Goal: Use online tool/utility: Utilize a website feature to perform a specific function

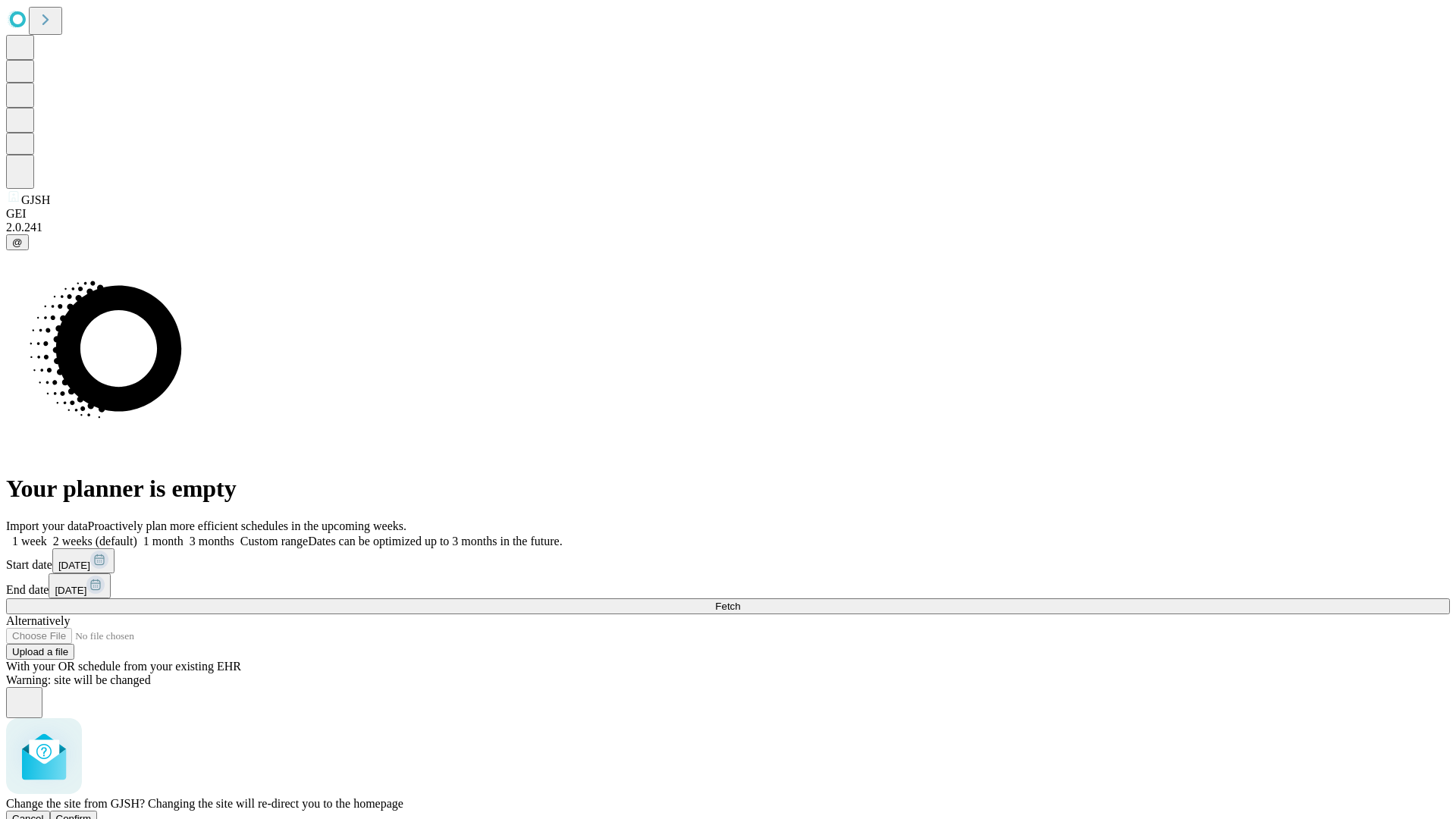
click at [92, 813] on span "Confirm" at bounding box center [74, 818] width 36 height 11
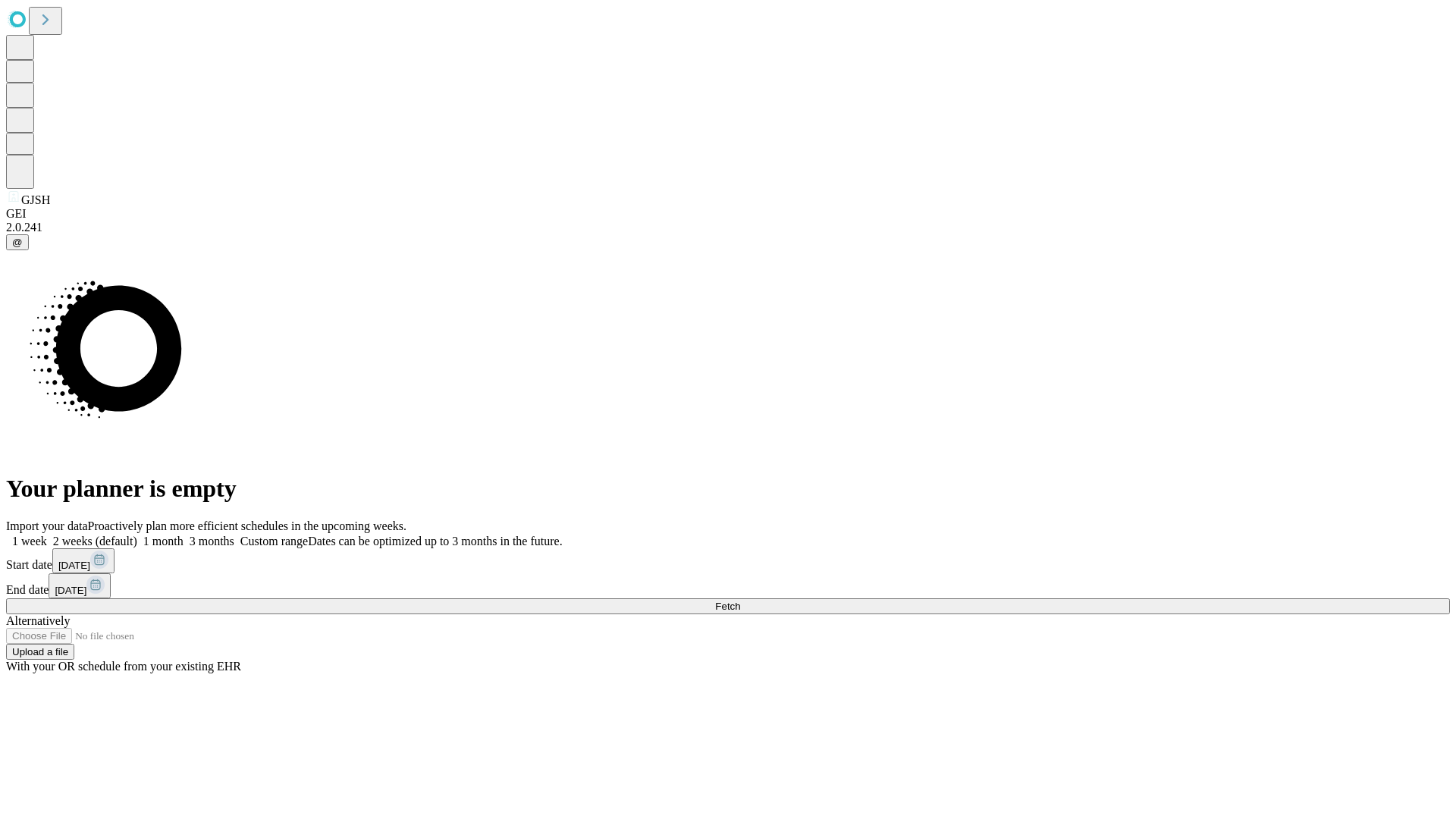
click at [183, 535] on label "1 month" at bounding box center [160, 541] width 46 height 13
click at [740, 601] on span "Fetch" at bounding box center [728, 606] width 25 height 11
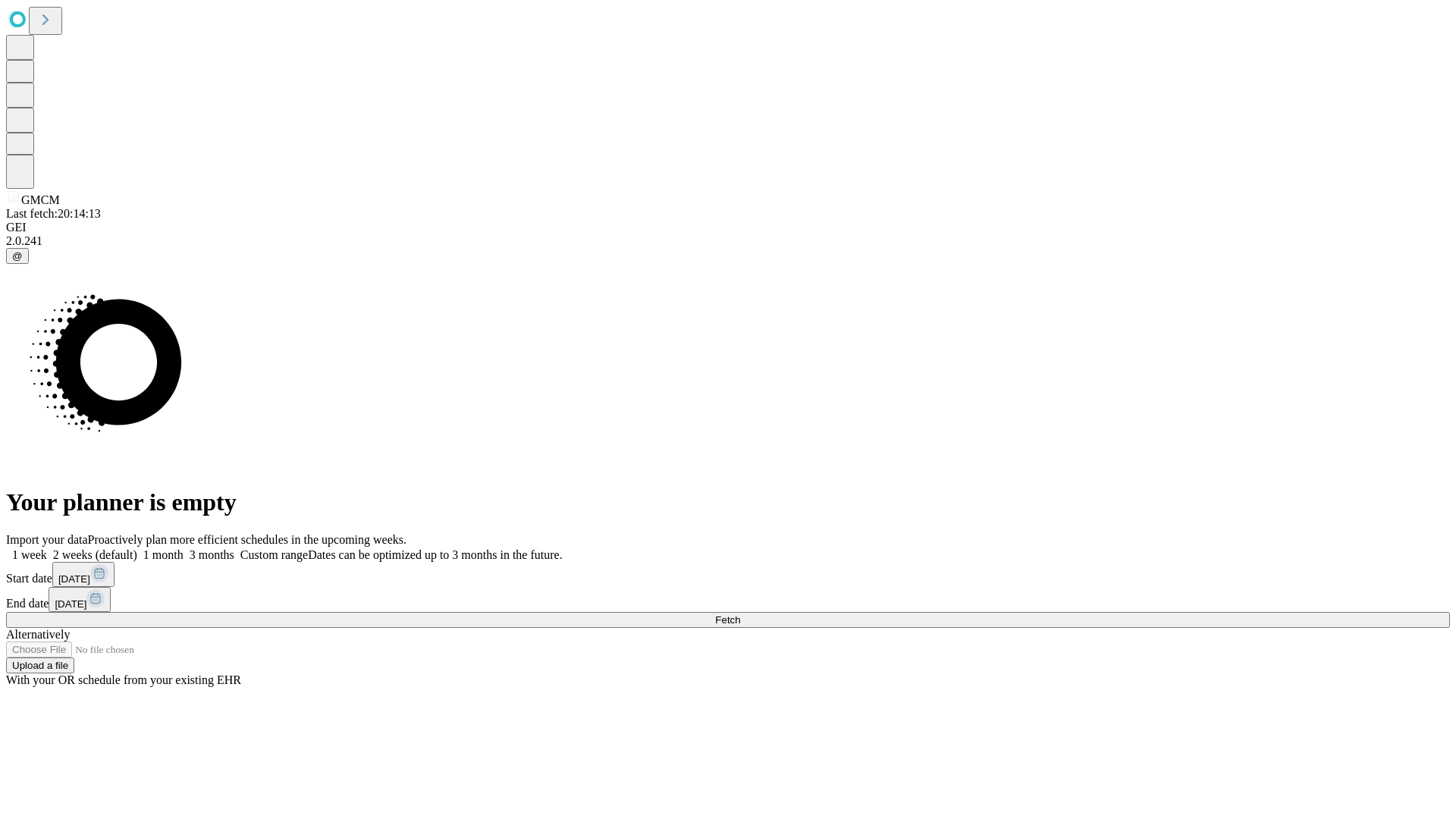
click at [183, 548] on label "1 month" at bounding box center [160, 555] width 46 height 13
click at [740, 614] on span "Fetch" at bounding box center [728, 620] width 25 height 11
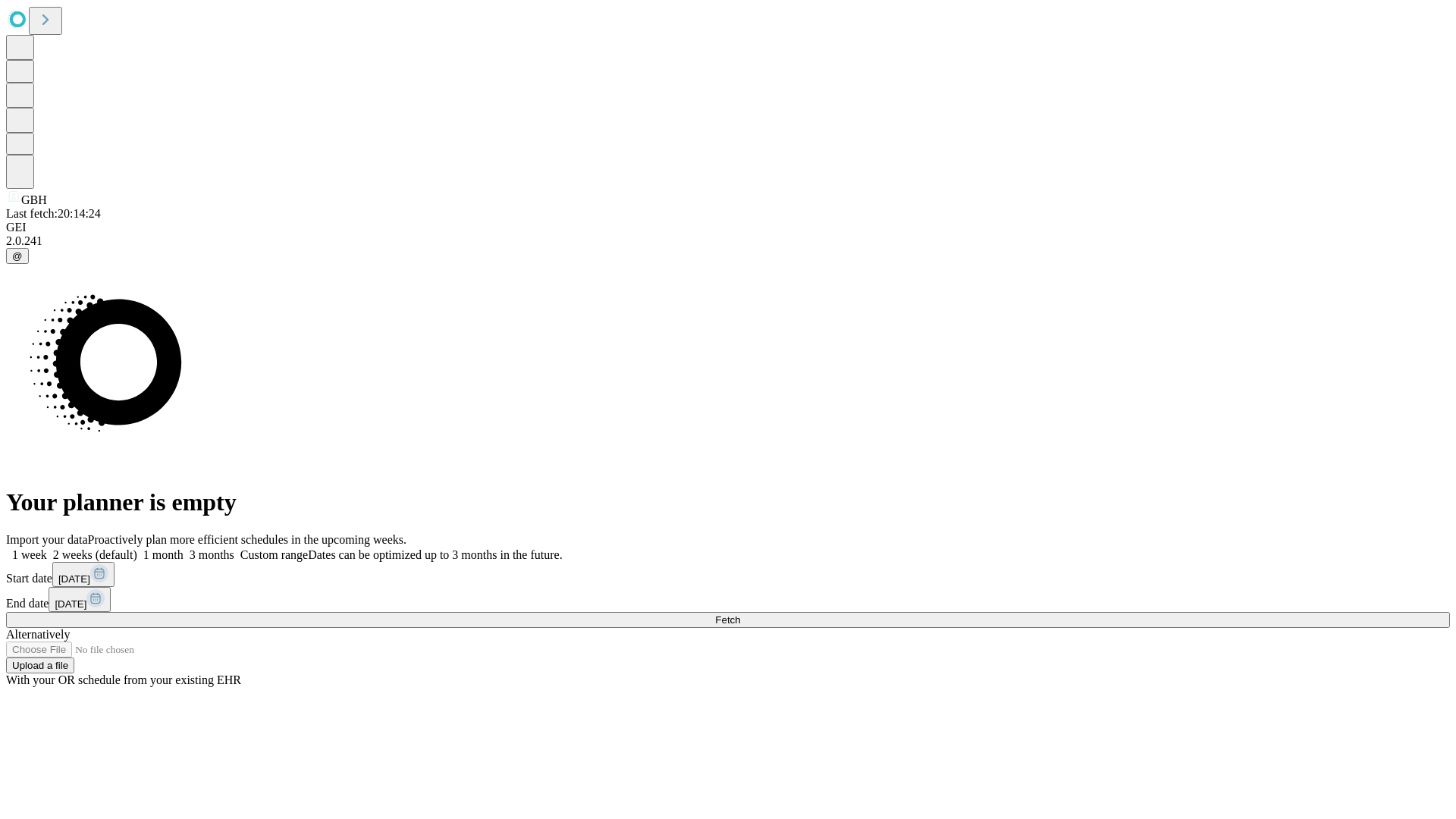
click at [183, 548] on label "1 month" at bounding box center [160, 555] width 46 height 13
click at [740, 614] on span "Fetch" at bounding box center [728, 620] width 25 height 11
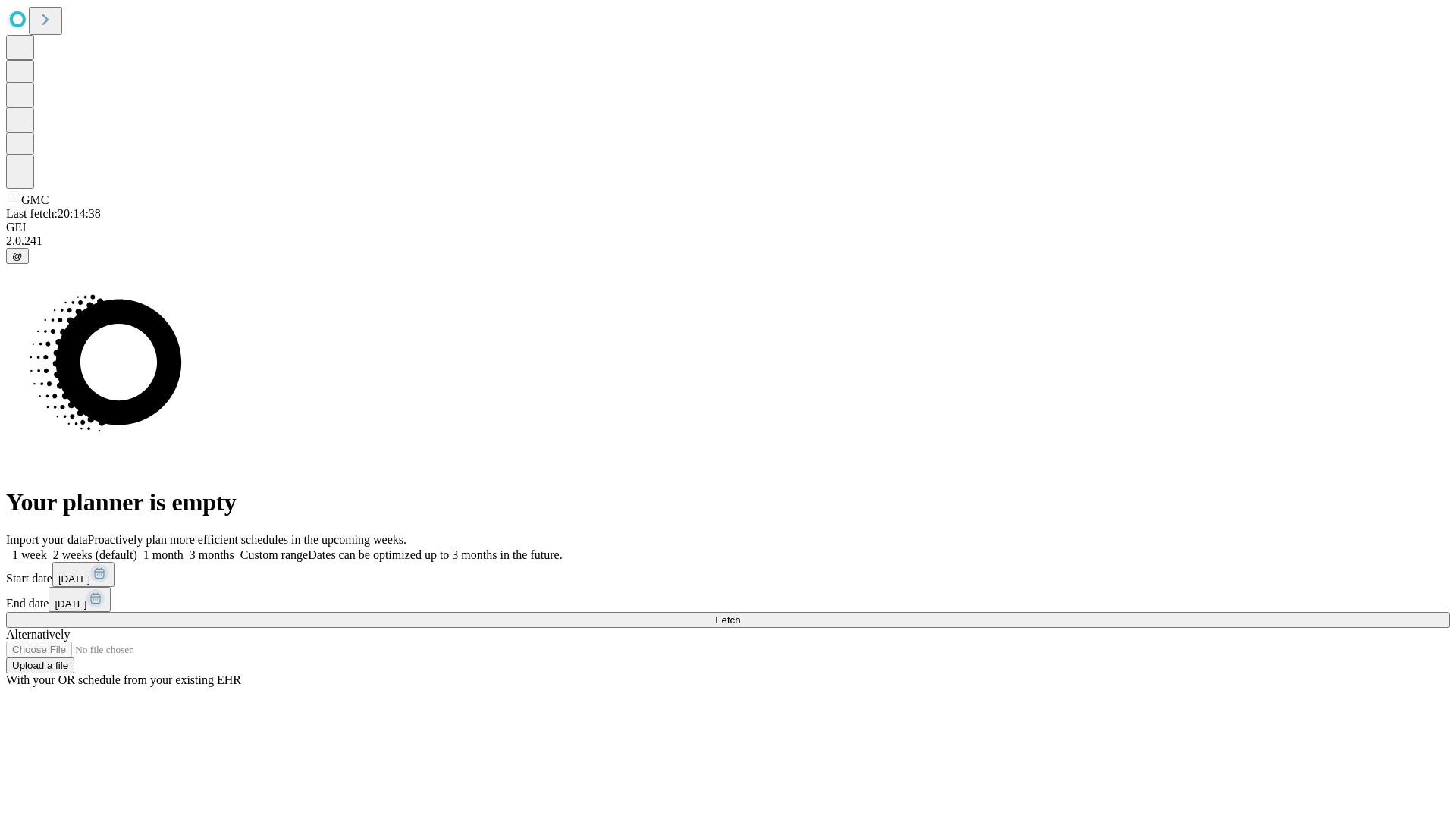
click at [183, 548] on label "1 month" at bounding box center [160, 555] width 46 height 13
click at [740, 614] on span "Fetch" at bounding box center [728, 620] width 25 height 11
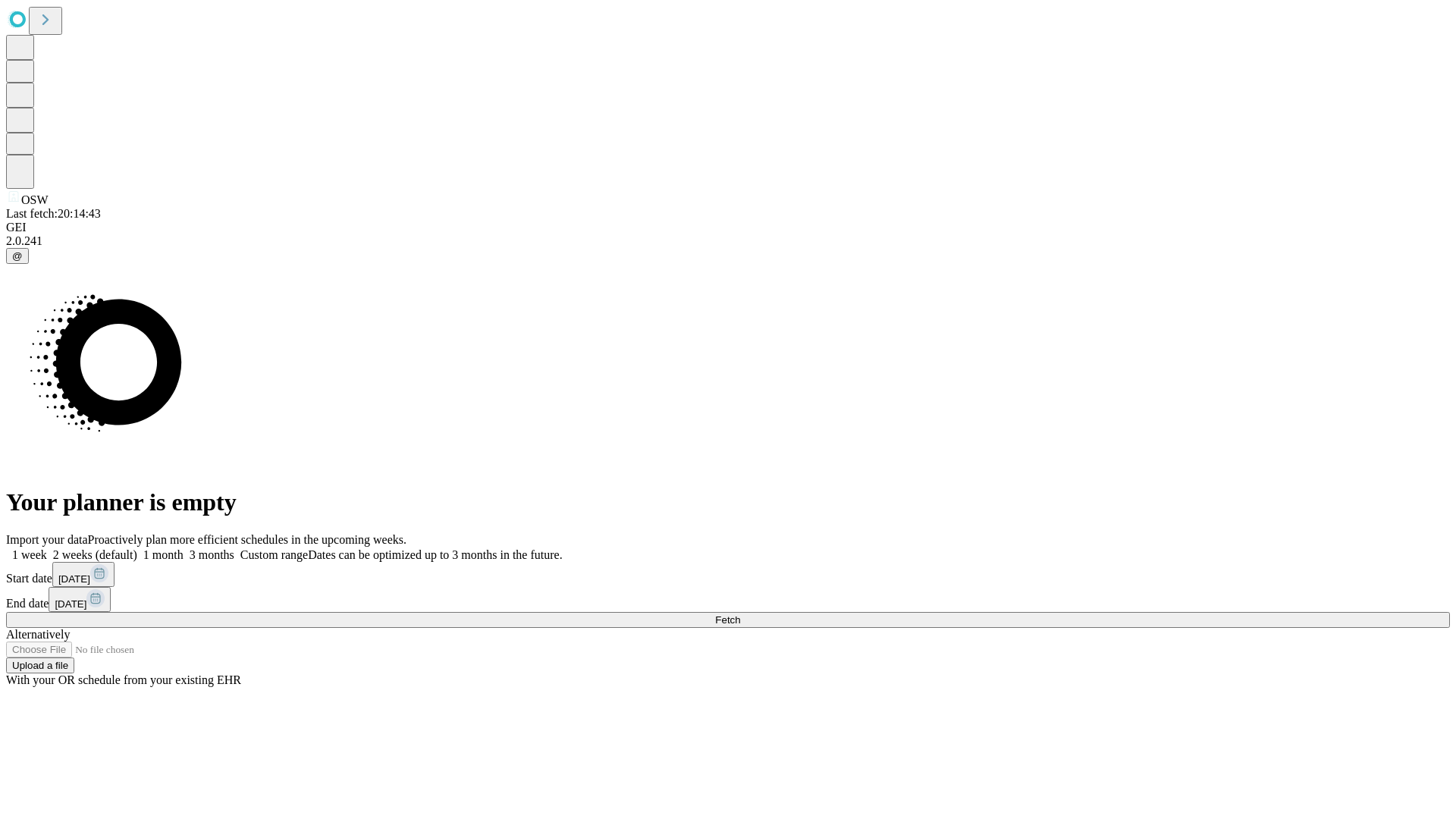
click at [183, 548] on label "1 month" at bounding box center [160, 555] width 46 height 13
click at [740, 614] on span "Fetch" at bounding box center [728, 620] width 25 height 11
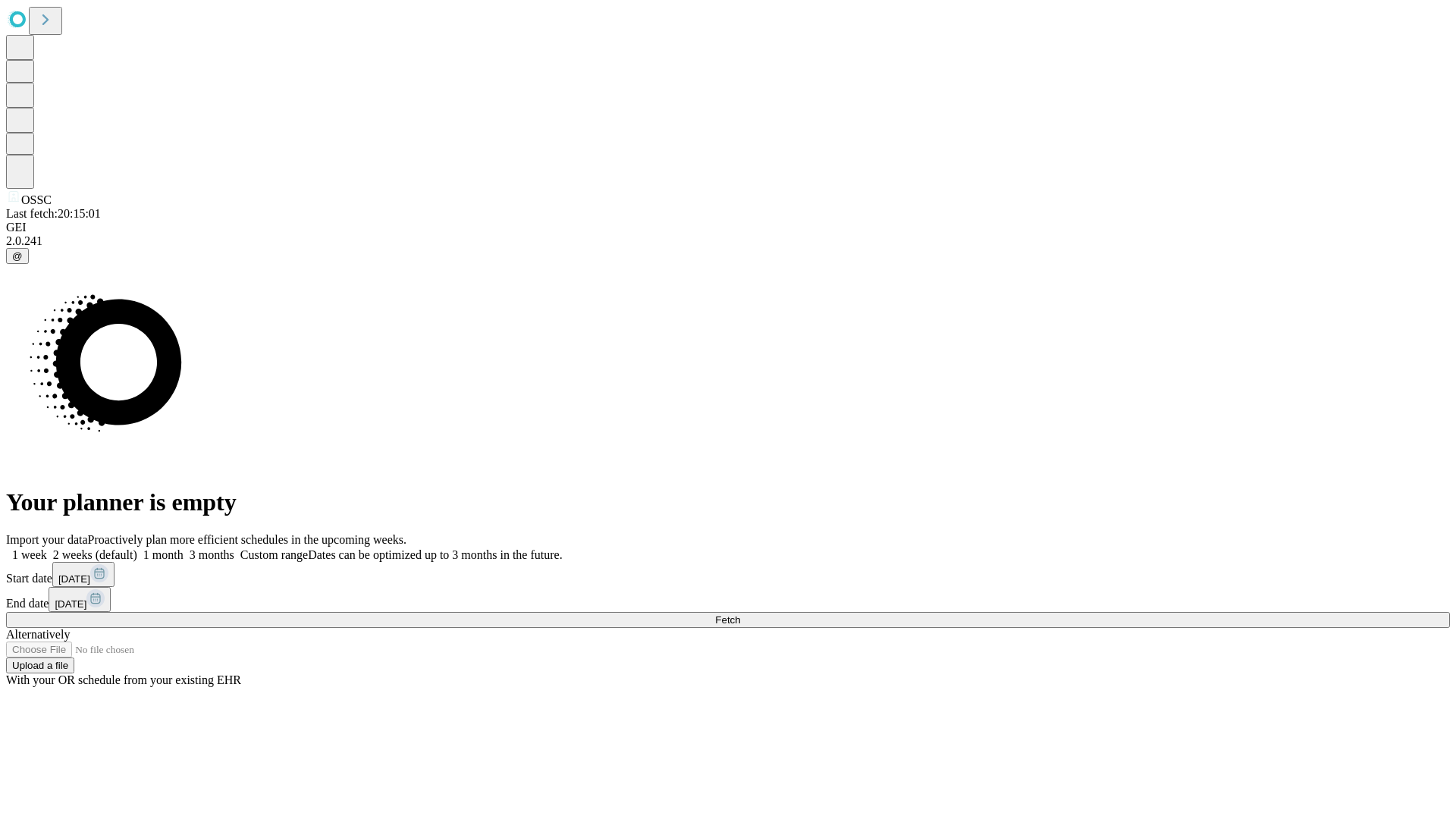
click at [183, 548] on label "1 month" at bounding box center [160, 555] width 46 height 13
click at [740, 614] on span "Fetch" at bounding box center [728, 620] width 25 height 11
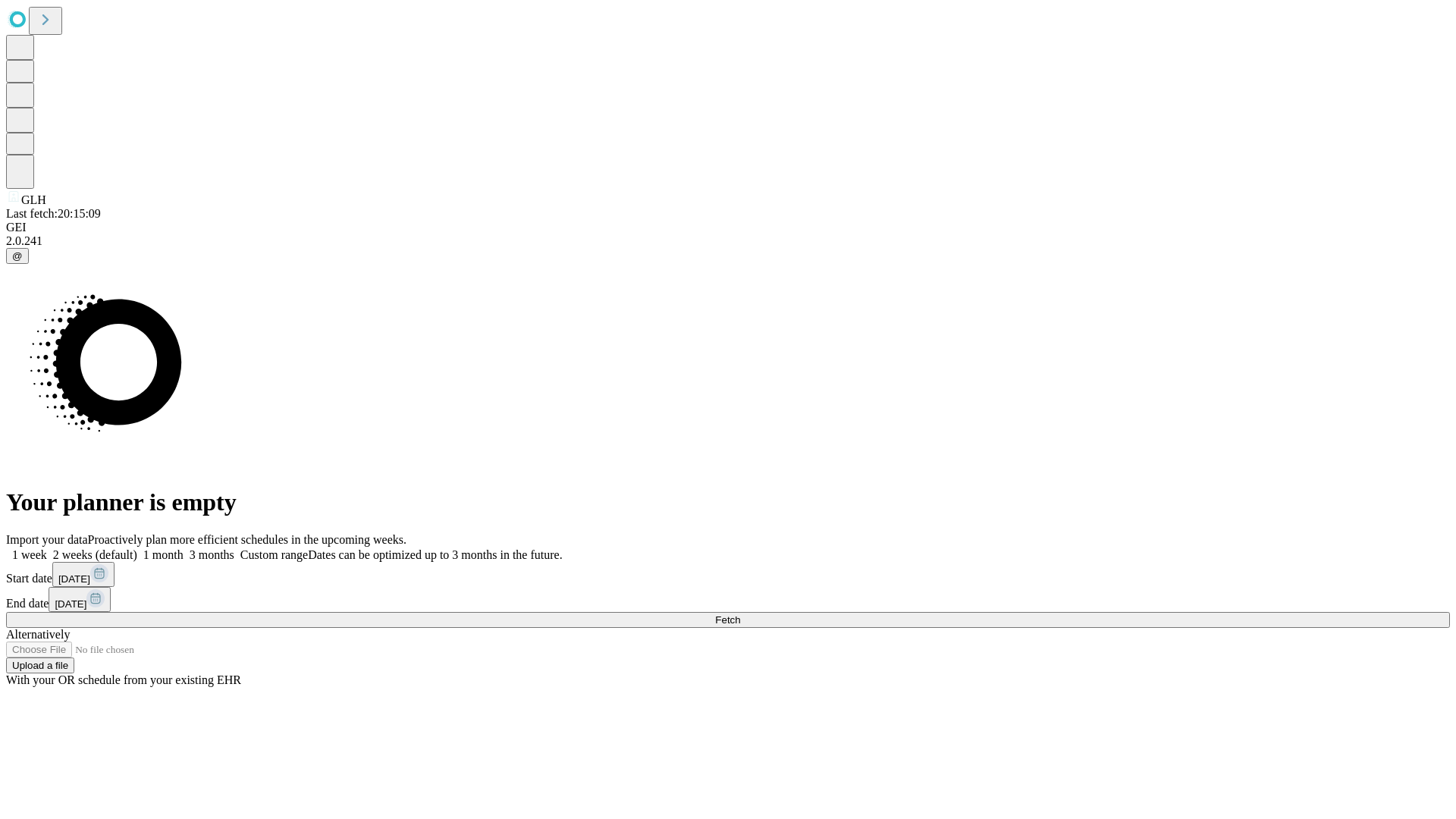
click at [183, 548] on label "1 month" at bounding box center [160, 555] width 46 height 13
click at [740, 614] on span "Fetch" at bounding box center [728, 620] width 25 height 11
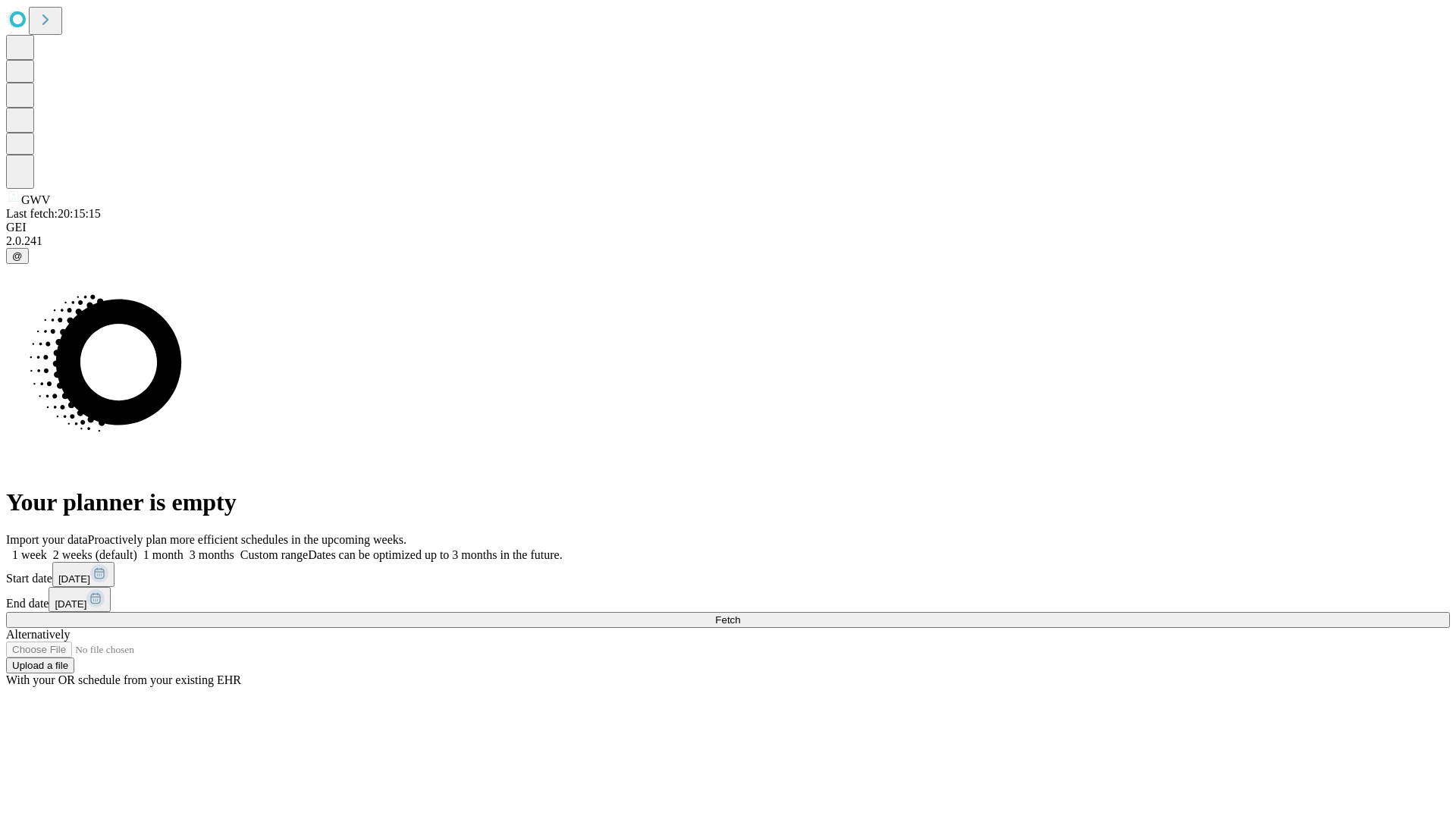
click at [183, 548] on label "1 month" at bounding box center [160, 555] width 46 height 13
click at [740, 614] on span "Fetch" at bounding box center [728, 620] width 25 height 11
